Goal: Book appointment/travel/reservation

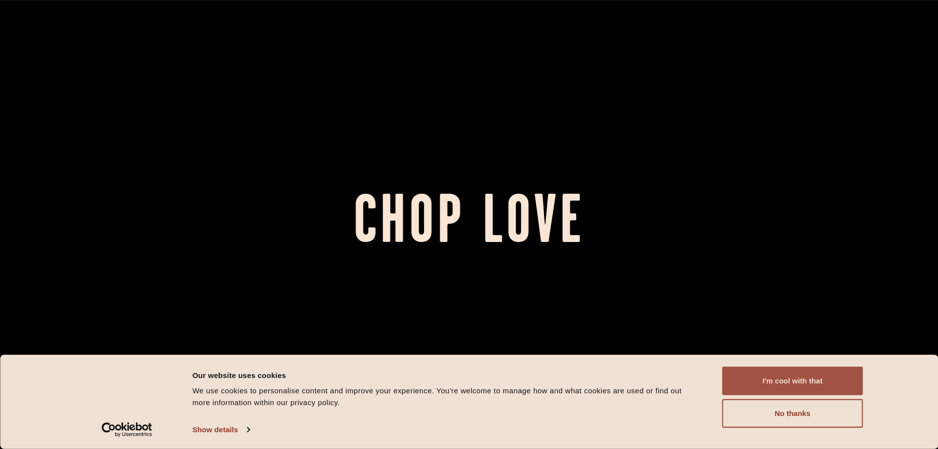
click at [798, 372] on button "I'm cool with that" at bounding box center [793, 380] width 141 height 29
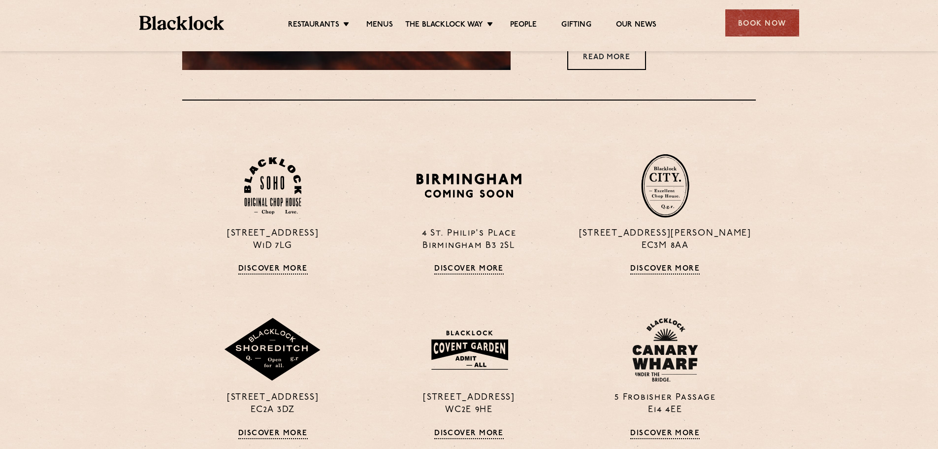
scroll to position [837, 0]
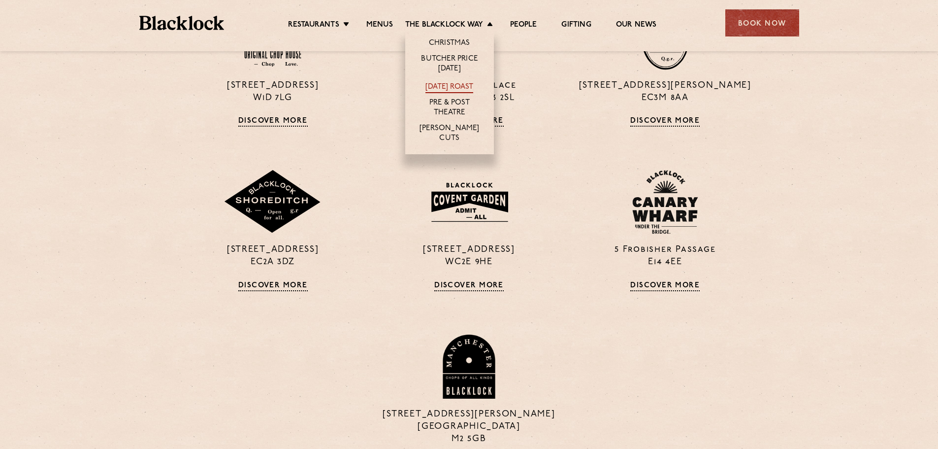
click at [446, 84] on link "[DATE] Roast" at bounding box center [450, 87] width 48 height 11
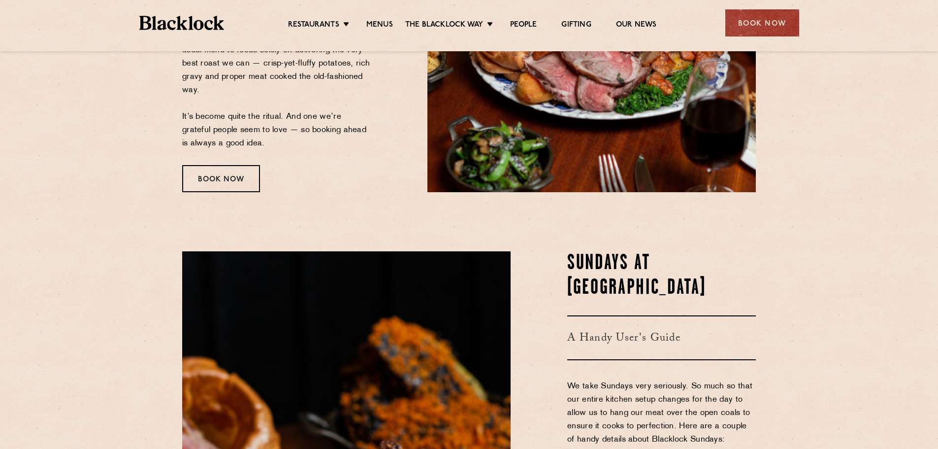
scroll to position [264, 0]
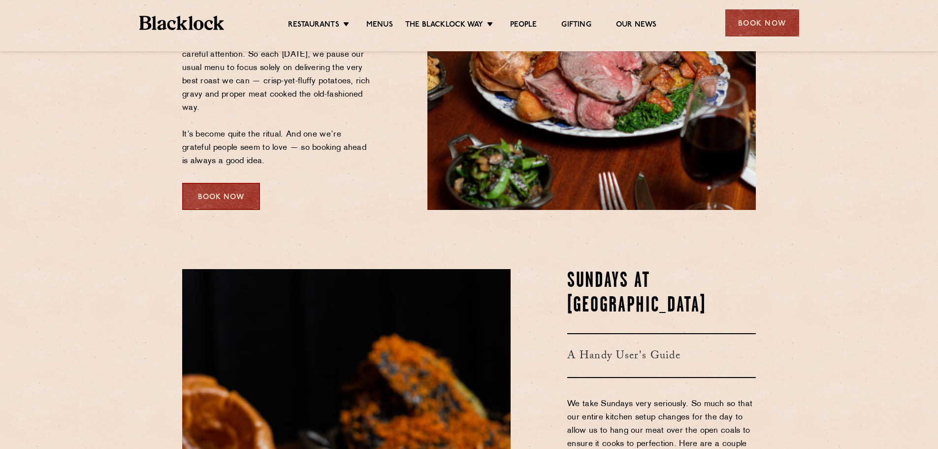
click at [243, 203] on div "Book Now" at bounding box center [221, 196] width 78 height 27
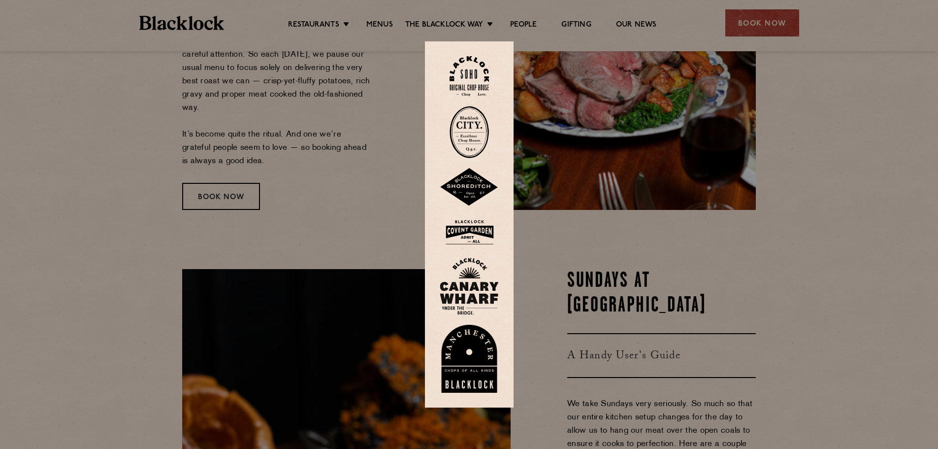
click at [474, 74] on img at bounding box center [469, 76] width 39 height 40
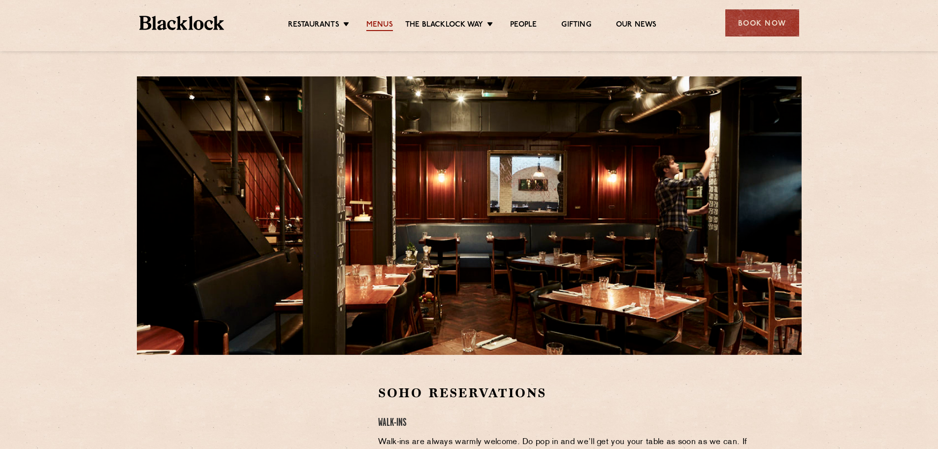
click at [374, 25] on link "Menus" at bounding box center [379, 25] width 27 height 11
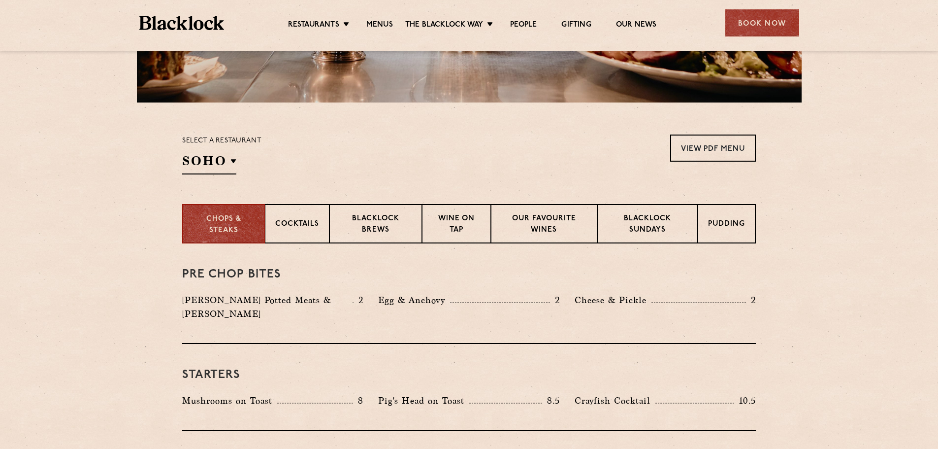
scroll to position [246, 0]
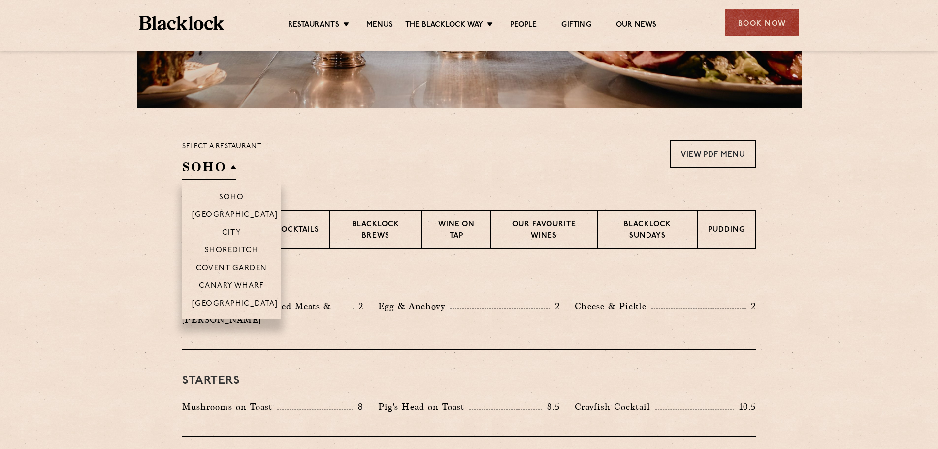
click at [228, 167] on h2 "SOHO" at bounding box center [209, 169] width 54 height 22
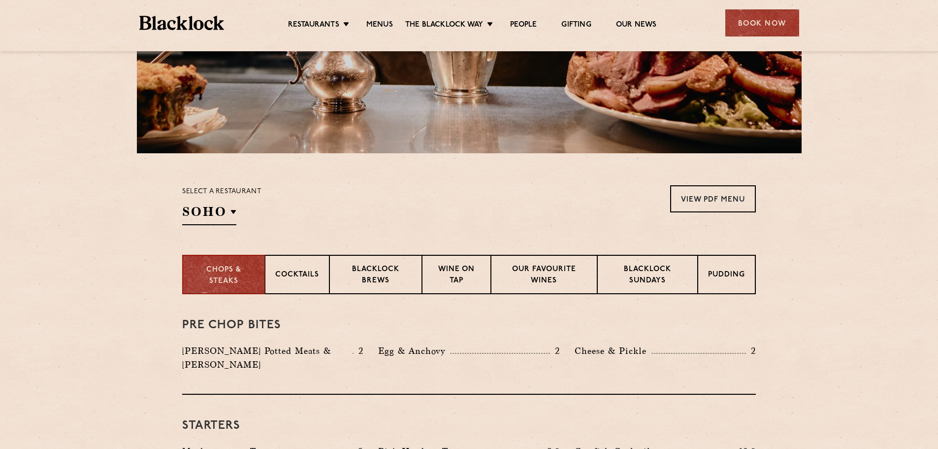
scroll to position [197, 0]
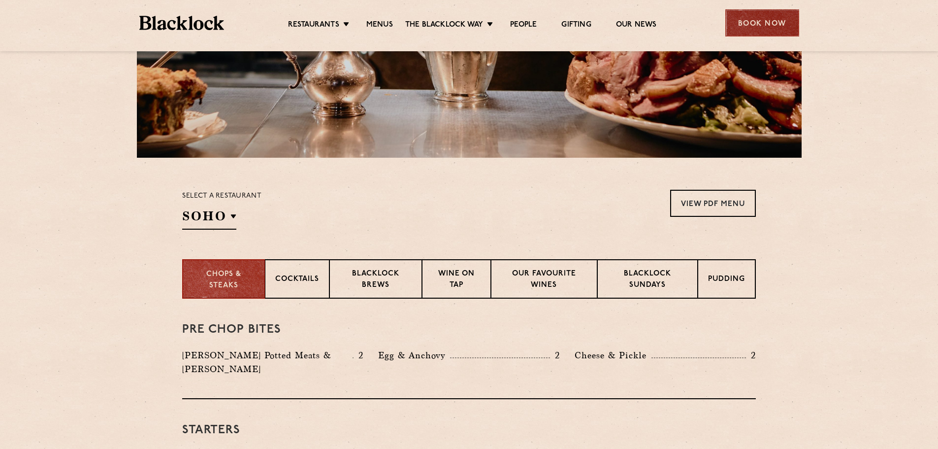
click at [755, 21] on div "Book Now" at bounding box center [762, 22] width 74 height 27
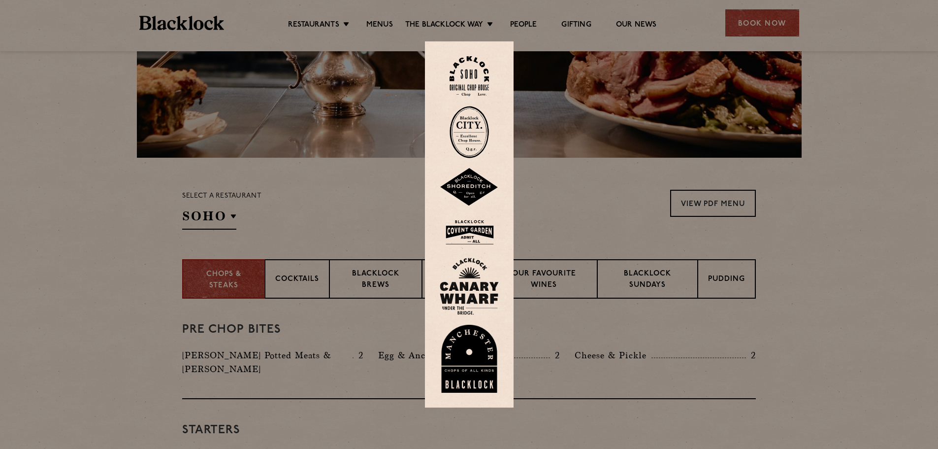
click at [476, 80] on img at bounding box center [469, 76] width 39 height 40
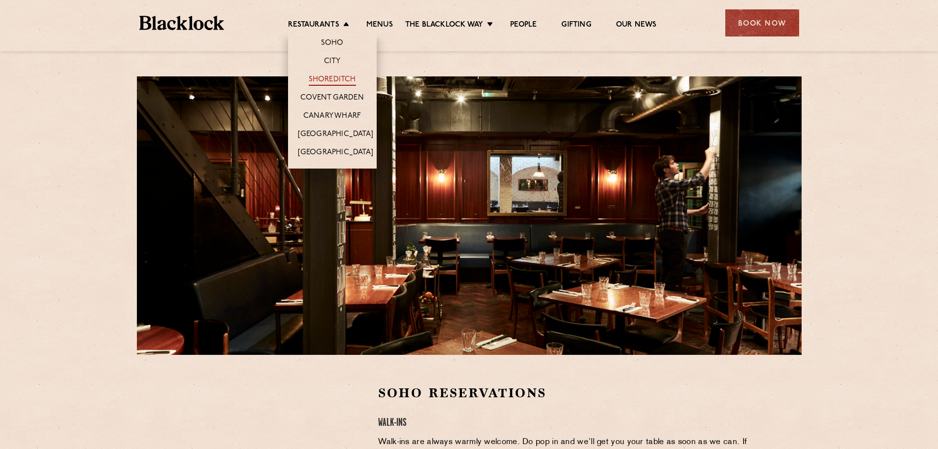
click at [334, 80] on link "Shoreditch" at bounding box center [332, 80] width 47 height 11
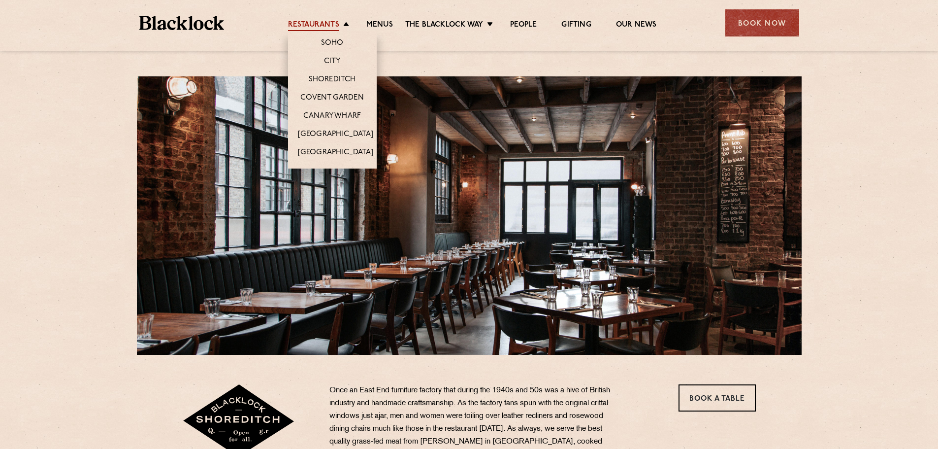
click at [322, 20] on link "Restaurants" at bounding box center [313, 25] width 51 height 11
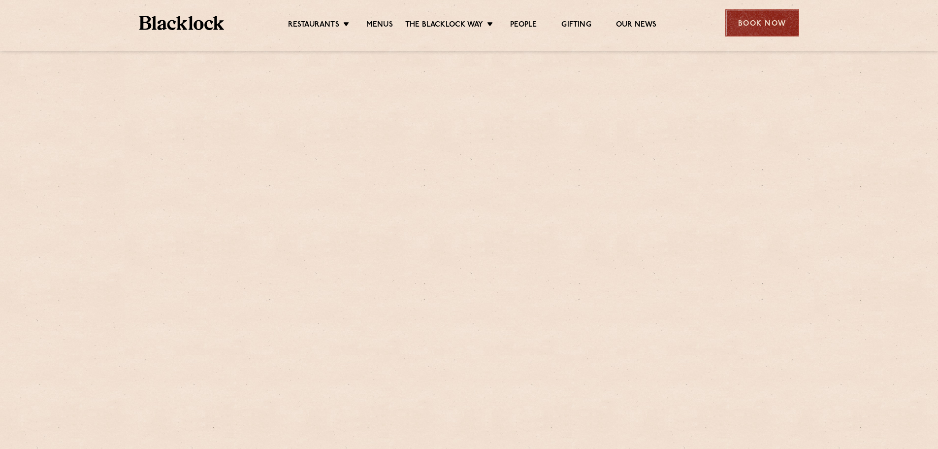
click at [776, 23] on div "Book Now" at bounding box center [762, 22] width 74 height 27
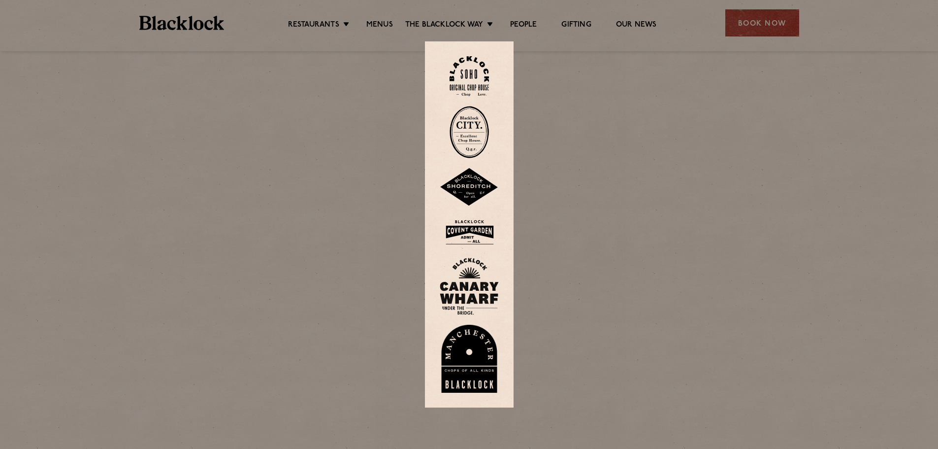
click at [476, 183] on img at bounding box center [469, 187] width 59 height 38
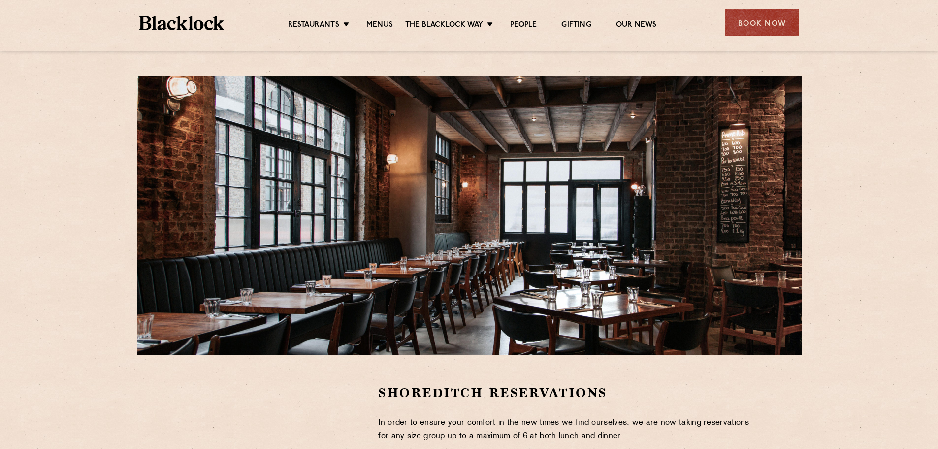
click at [313, 16] on ul "Restaurants Soho City Shoreditch Covent Garden Canary Wharf Manchester Birmingh…" at bounding box center [472, 23] width 496 height 16
click at [785, 17] on div "Book Now" at bounding box center [762, 22] width 74 height 27
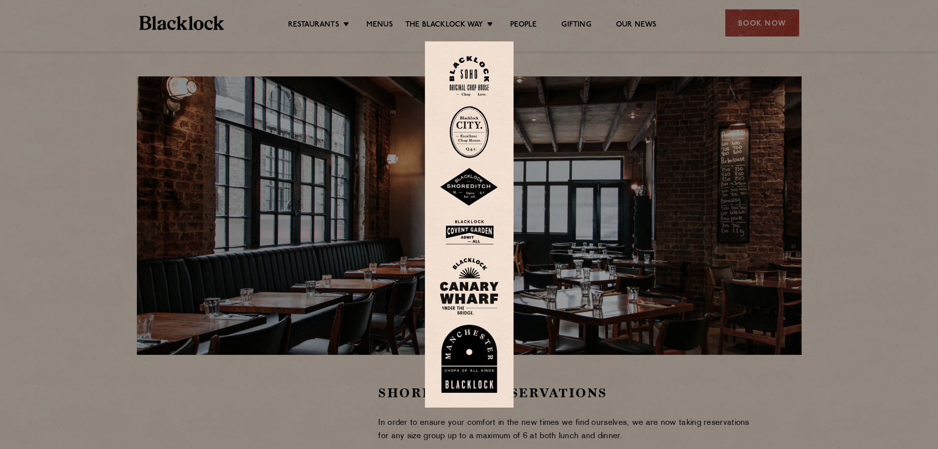
click at [477, 235] on img at bounding box center [469, 232] width 59 height 32
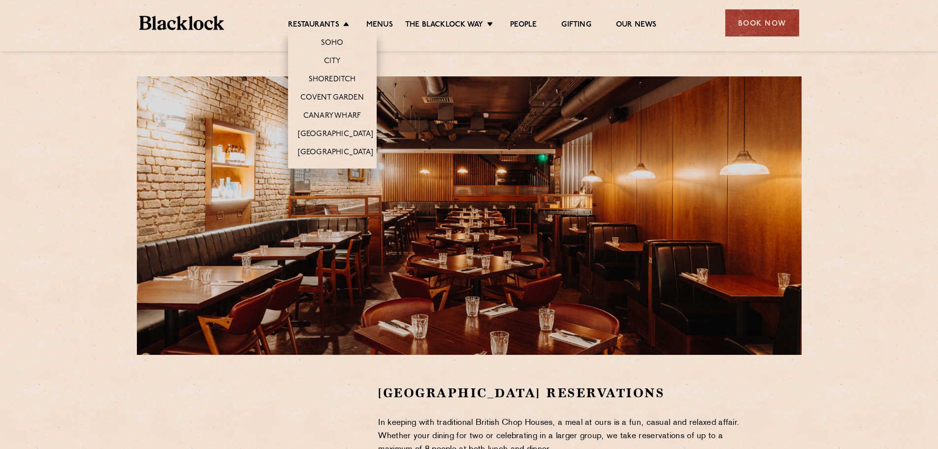
click at [339, 108] on li "Canary Wharf" at bounding box center [332, 115] width 89 height 18
click at [341, 114] on link "Canary Wharf" at bounding box center [332, 116] width 58 height 11
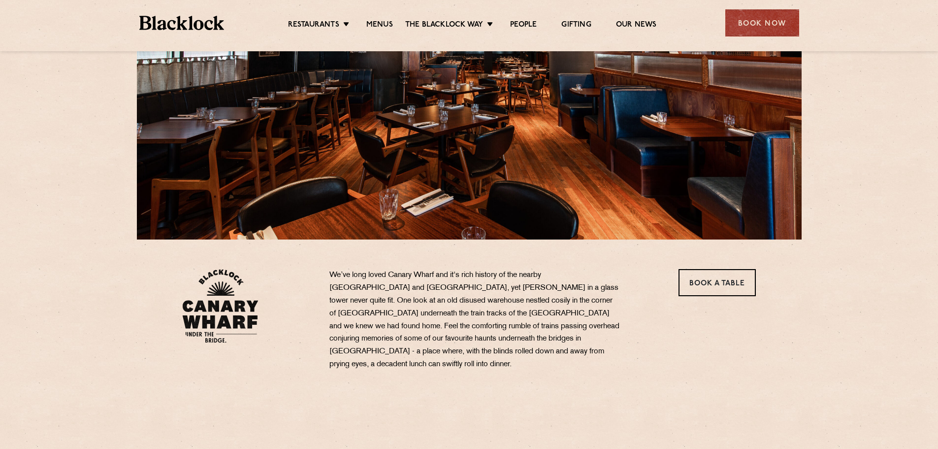
scroll to position [148, 0]
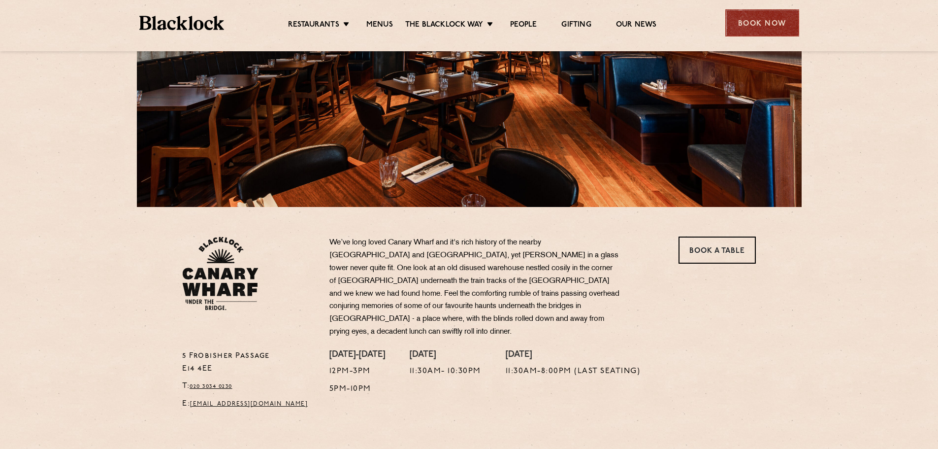
click at [768, 15] on div "Book Now" at bounding box center [762, 22] width 74 height 27
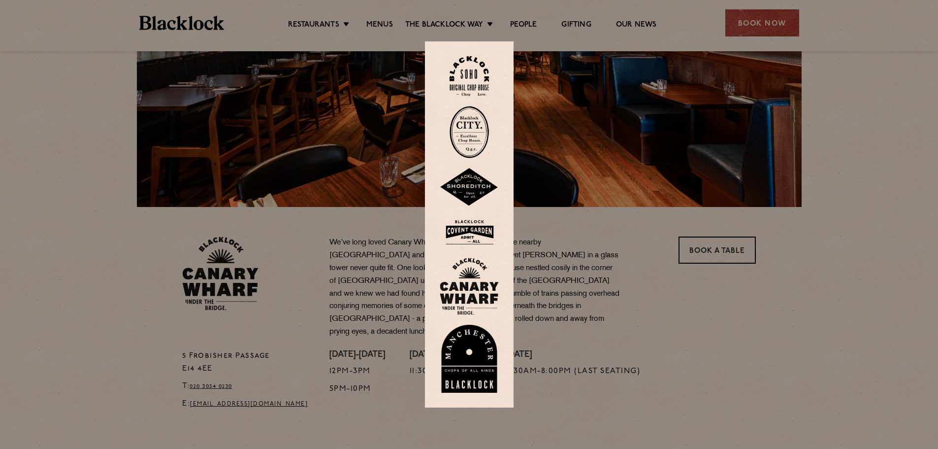
click at [480, 228] on img at bounding box center [469, 232] width 59 height 32
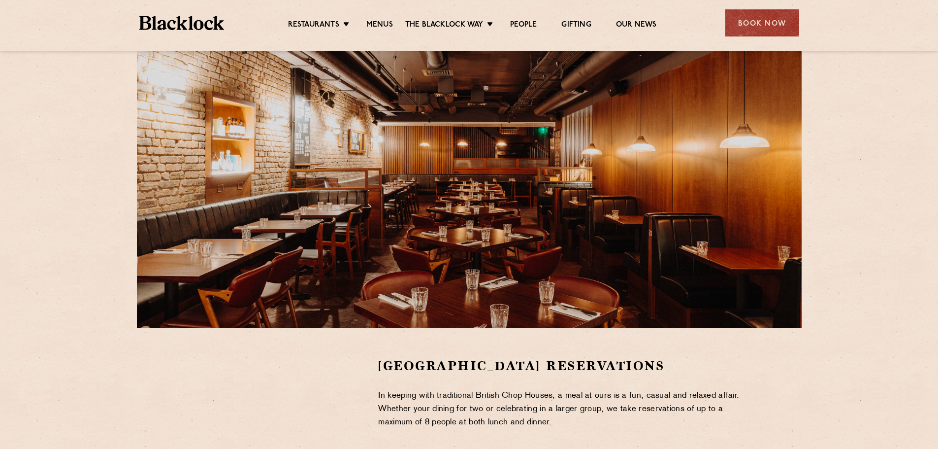
scroll to position [49, 0]
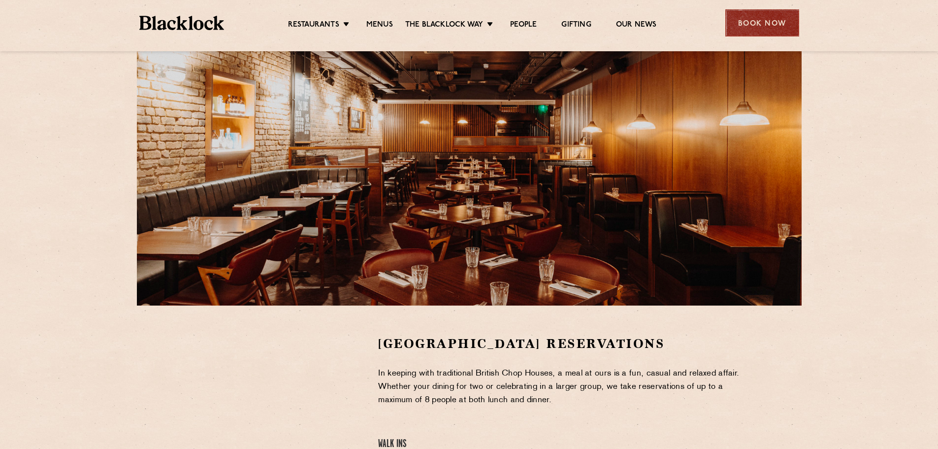
click at [747, 22] on div "Book Now" at bounding box center [762, 22] width 74 height 27
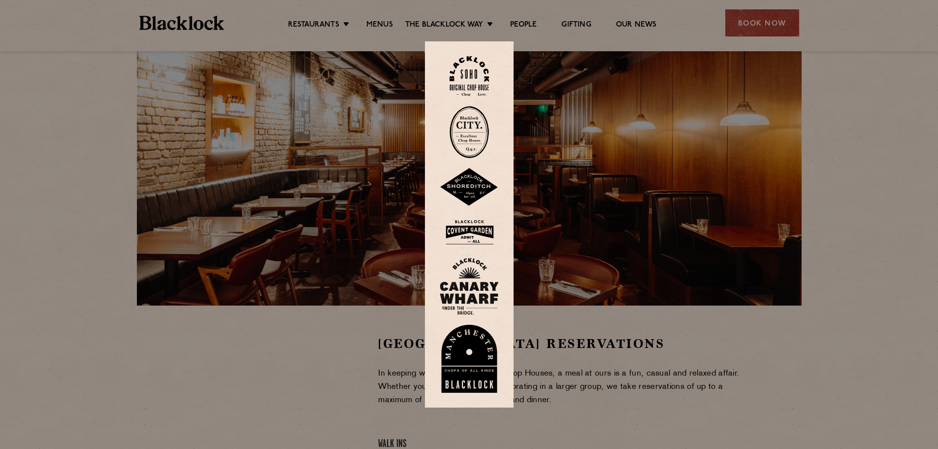
click at [469, 281] on img at bounding box center [469, 286] width 59 height 57
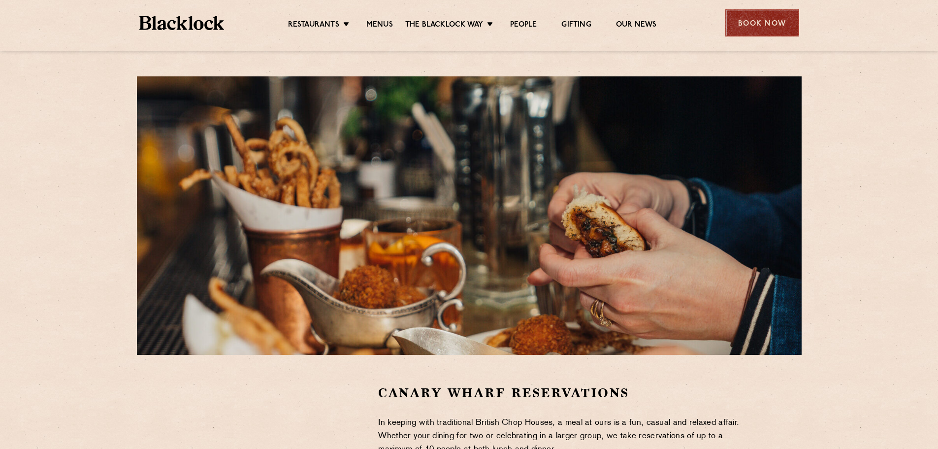
click at [761, 15] on div "Book Now" at bounding box center [762, 22] width 74 height 27
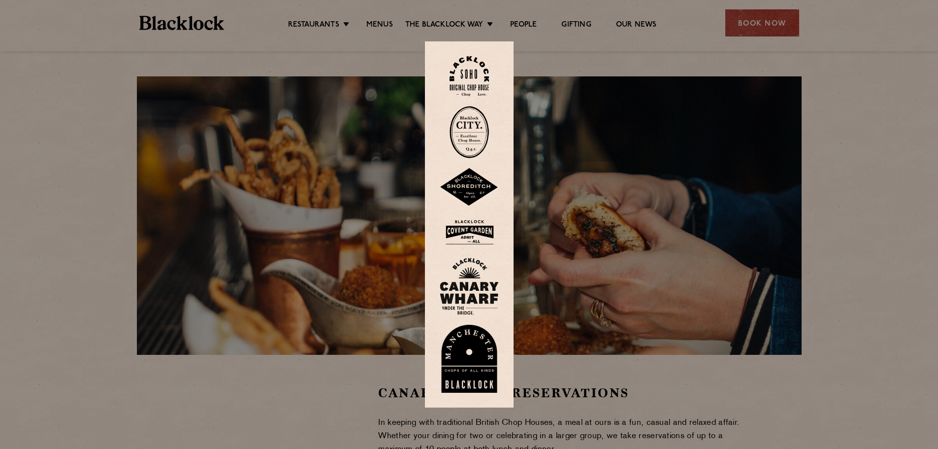
click at [463, 134] on img at bounding box center [469, 132] width 39 height 52
